Goal: Task Accomplishment & Management: Manage account settings

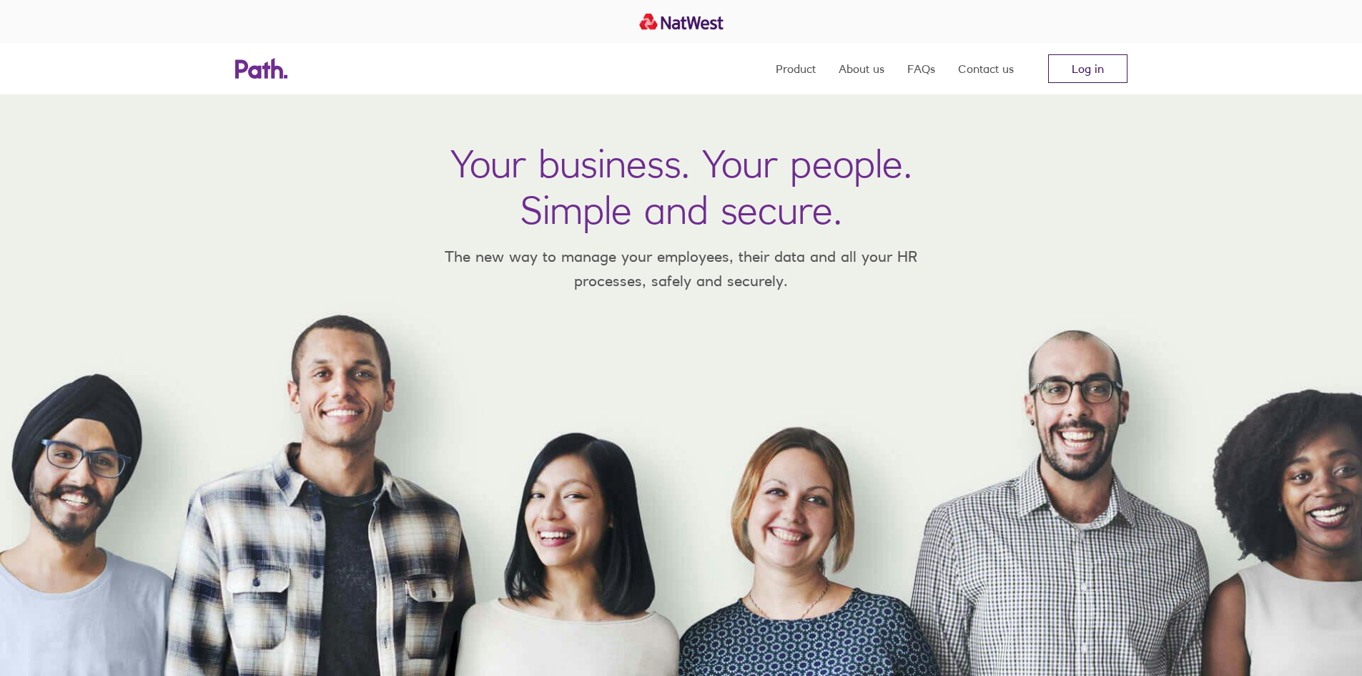
click at [1081, 69] on link "Log in" at bounding box center [1087, 68] width 79 height 29
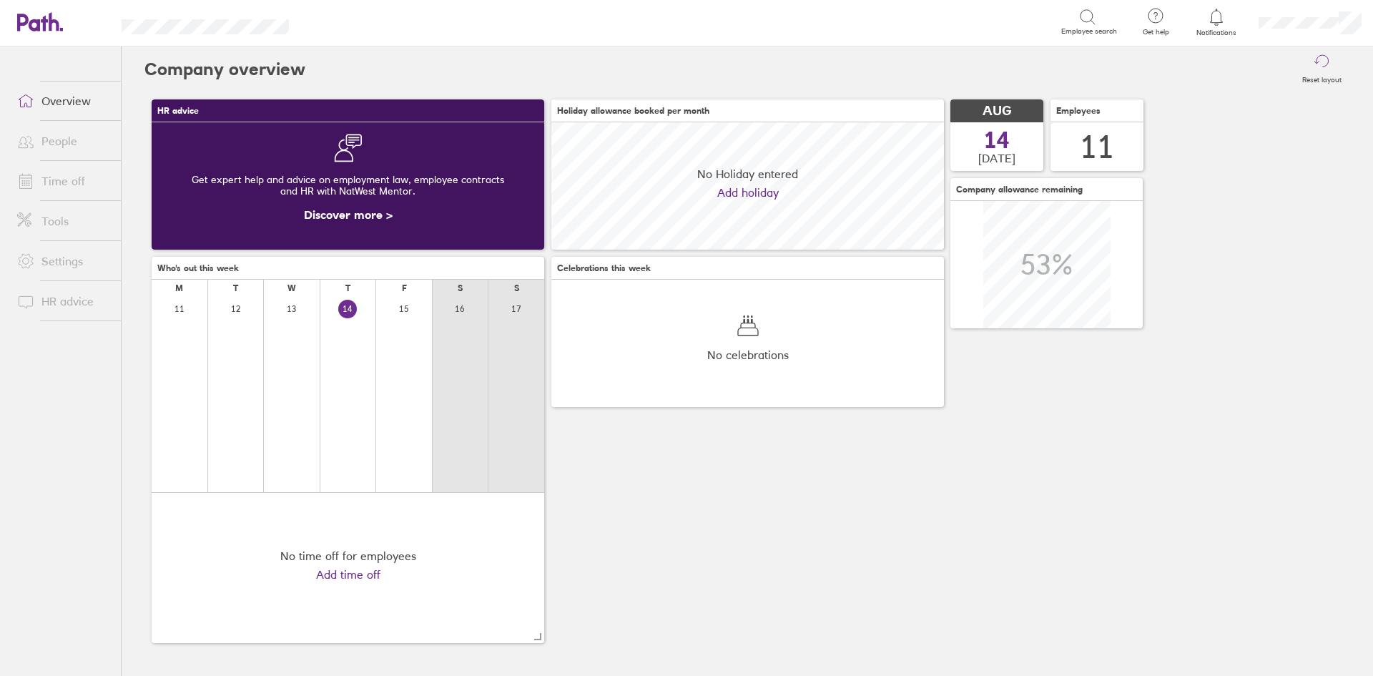
scroll to position [127, 392]
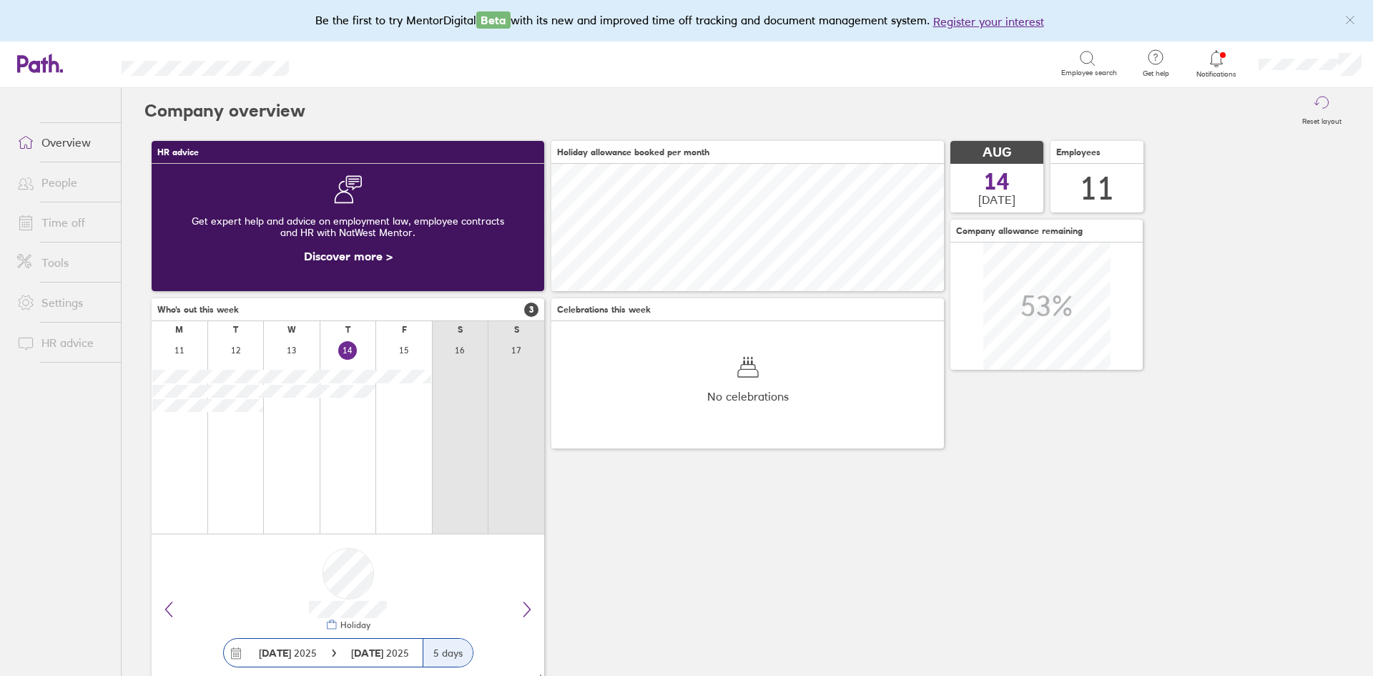
click at [1220, 61] on icon at bounding box center [1215, 58] width 17 height 17
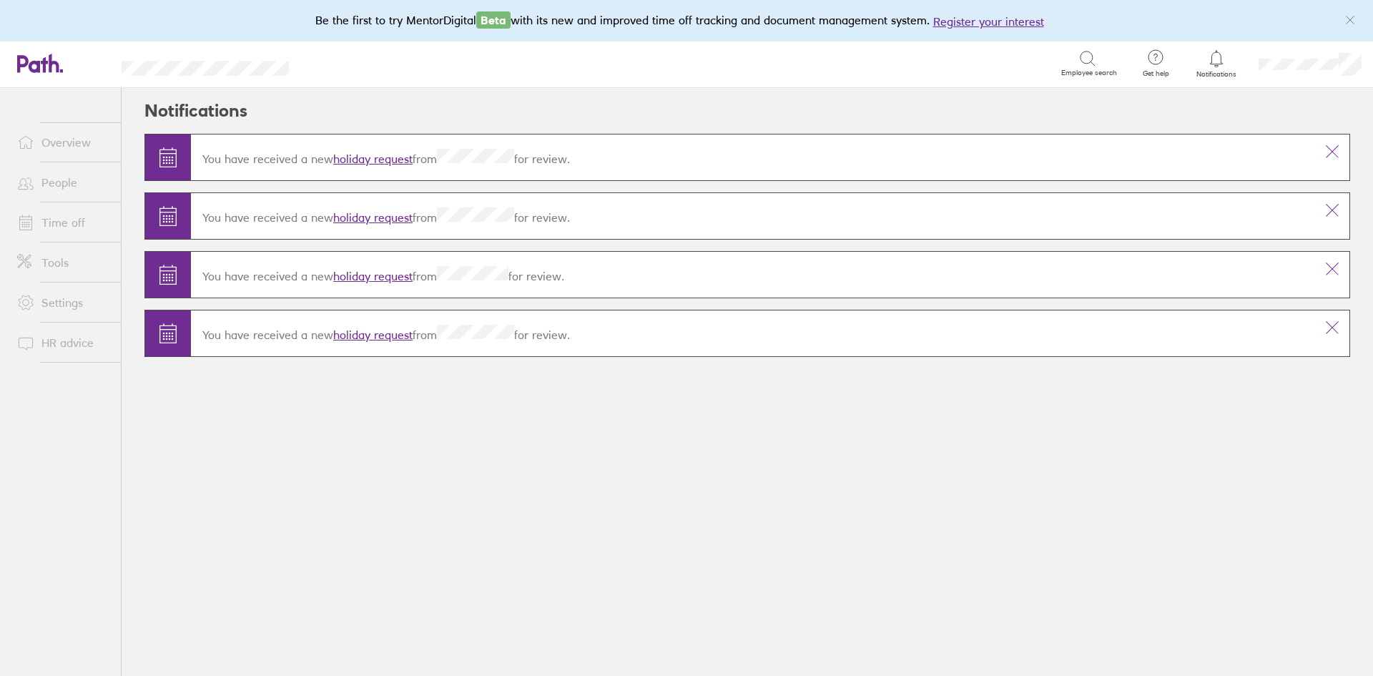
click at [359, 335] on link "holiday request" at bounding box center [372, 334] width 79 height 14
click at [349, 331] on link "holiday request" at bounding box center [372, 334] width 79 height 14
click at [1340, 322] on button at bounding box center [1332, 327] width 34 height 34
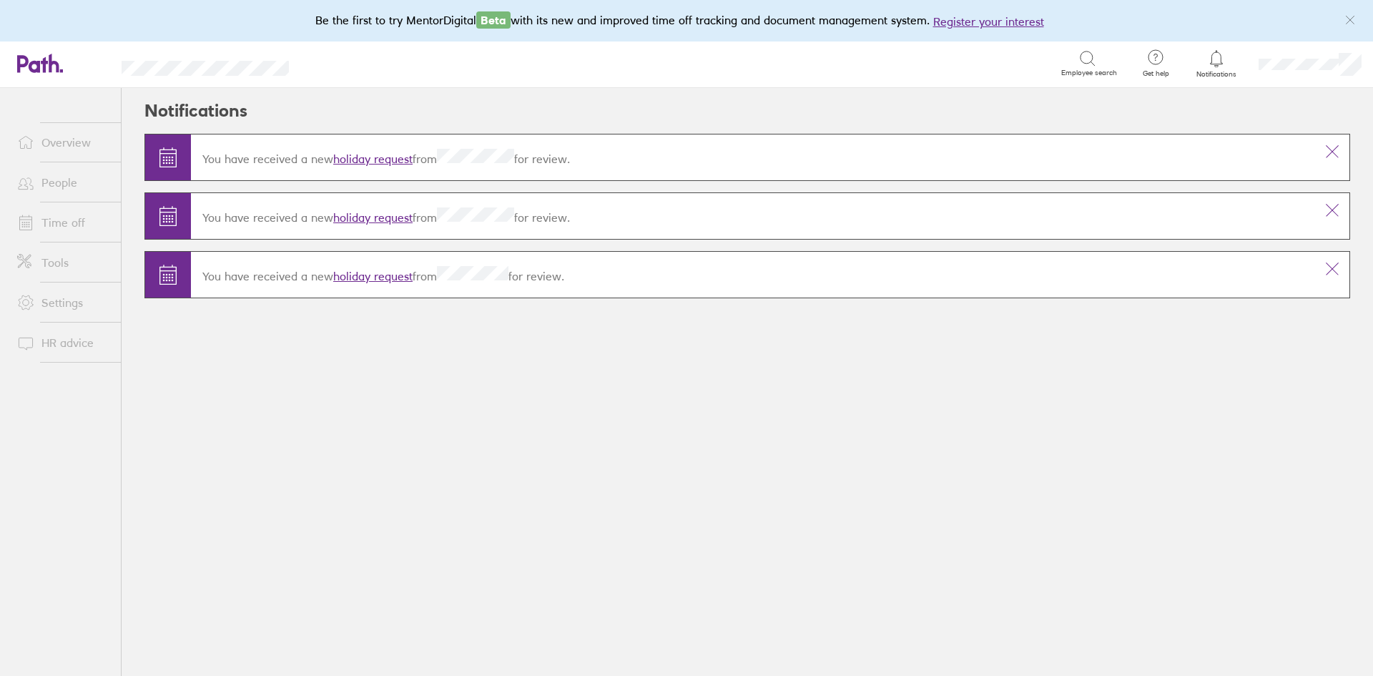
click at [387, 278] on link "holiday request" at bounding box center [372, 276] width 79 height 14
click at [1330, 265] on icon at bounding box center [1331, 268] width 17 height 17
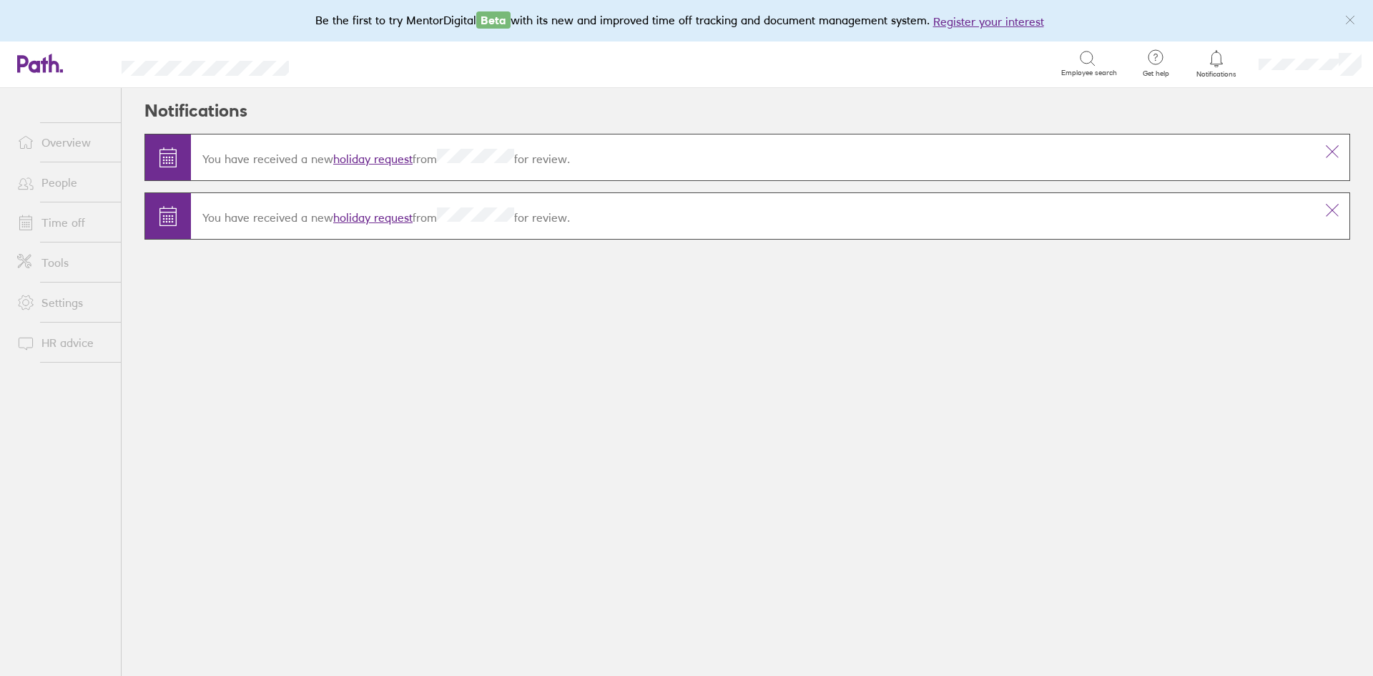
click at [443, 222] on p "You have received a new holiday request from for review." at bounding box center [752, 215] width 1101 height 17
click at [392, 217] on link "holiday request" at bounding box center [372, 217] width 79 height 14
click at [1340, 205] on icon at bounding box center [1331, 210] width 17 height 17
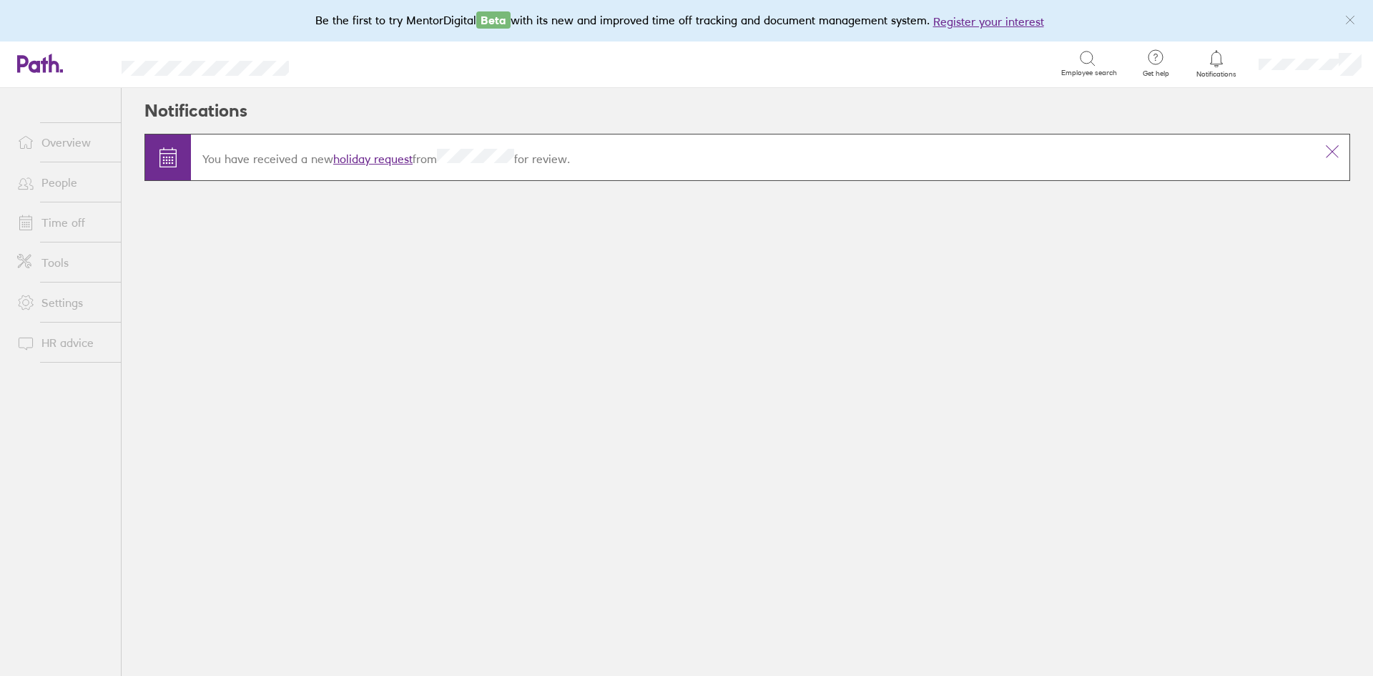
click at [383, 163] on link "holiday request" at bounding box center [372, 159] width 79 height 14
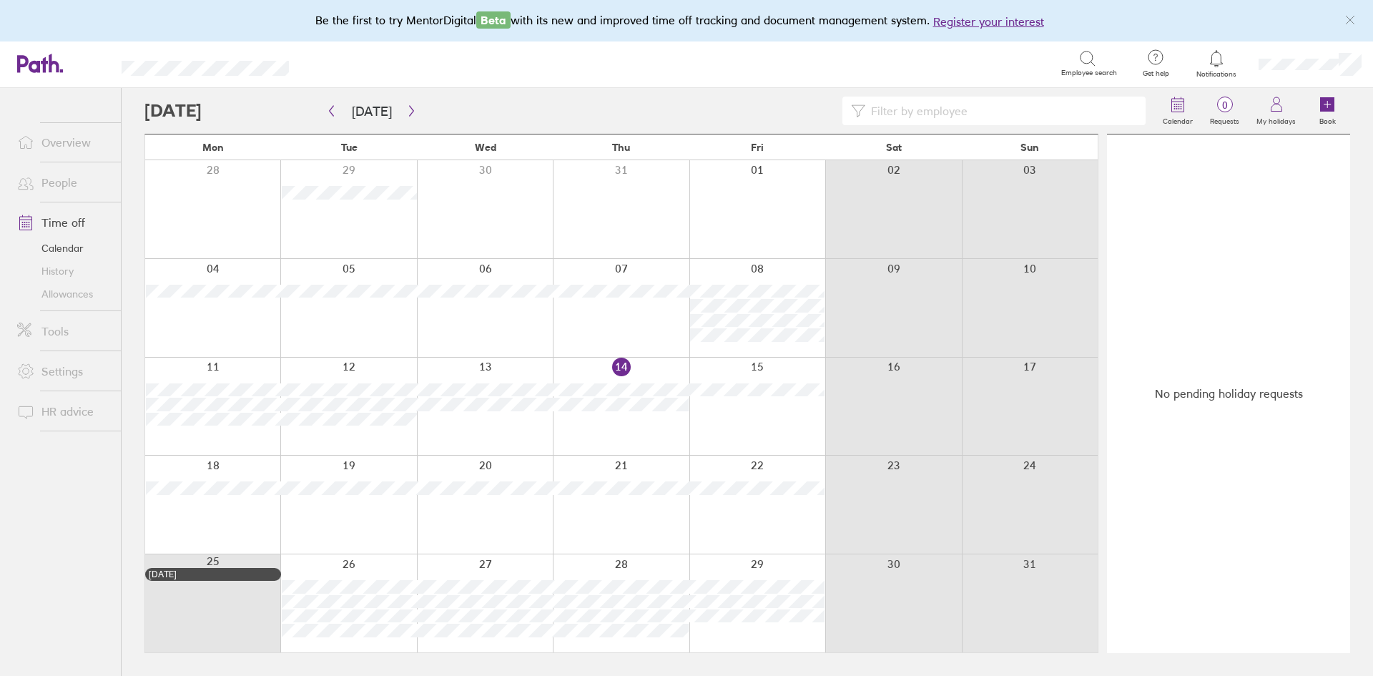
click at [71, 298] on link "Allowances" at bounding box center [63, 293] width 115 height 23
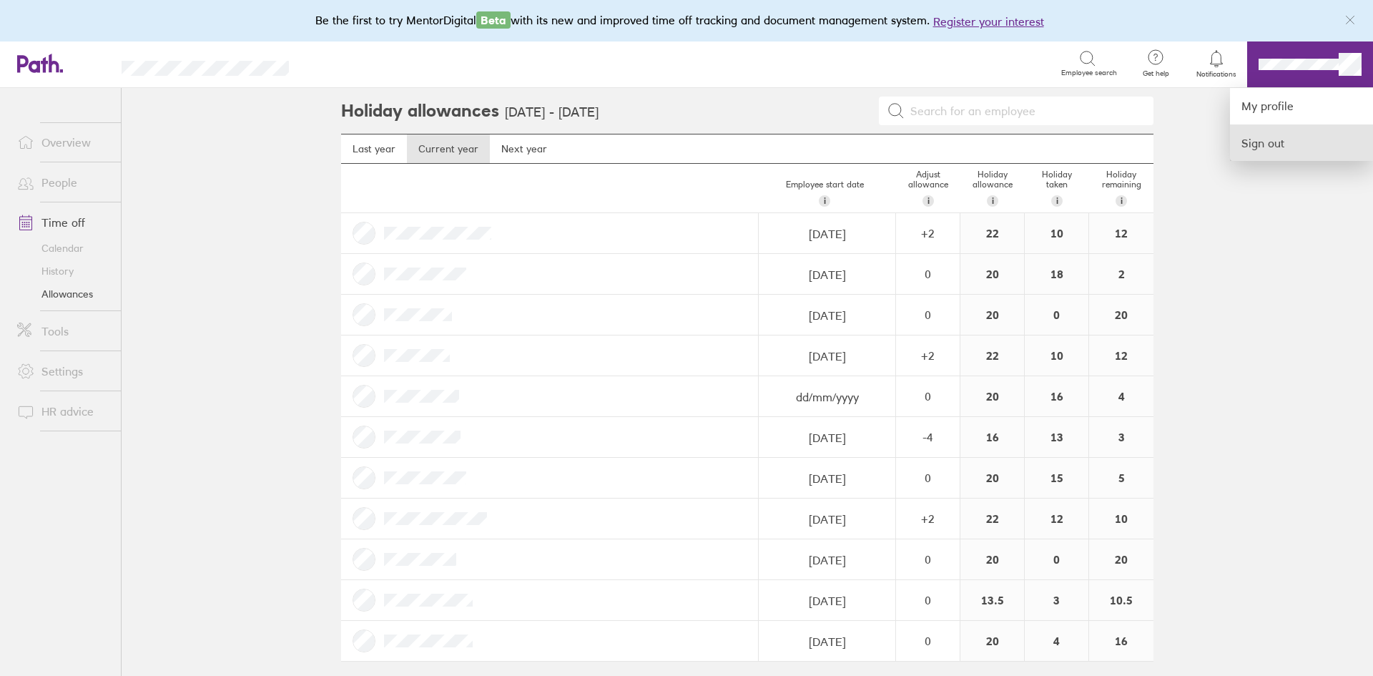
click at [1262, 146] on link "Sign out" at bounding box center [1301, 143] width 143 height 36
